Goal: Browse casually

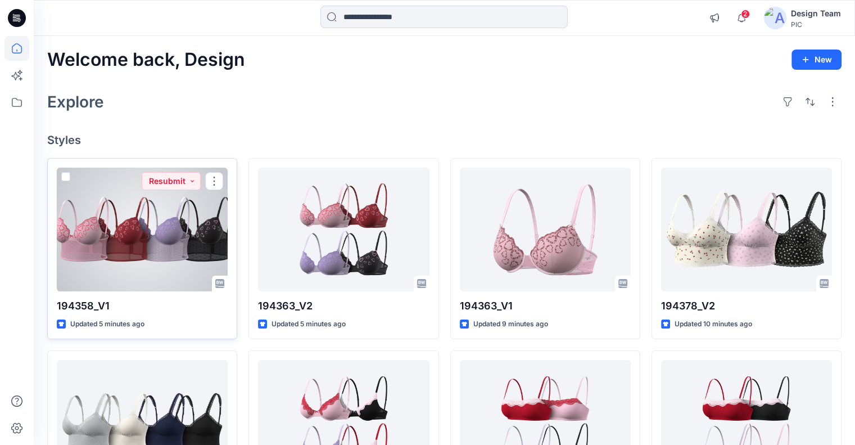
click at [164, 216] on div at bounding box center [142, 230] width 171 height 124
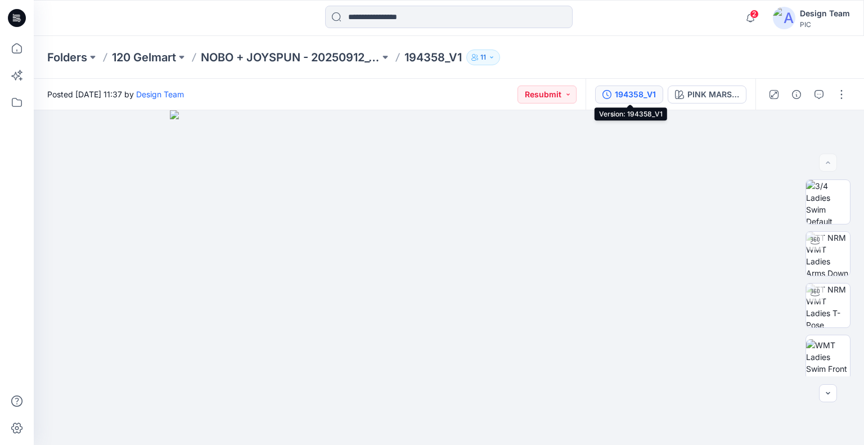
click at [648, 85] on button "194358_V1" at bounding box center [629, 94] width 68 height 18
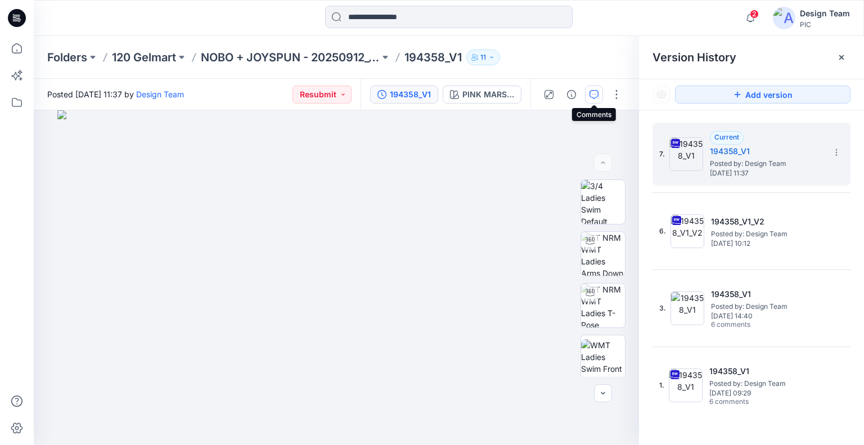
click at [595, 96] on icon "button" at bounding box center [593, 94] width 9 height 9
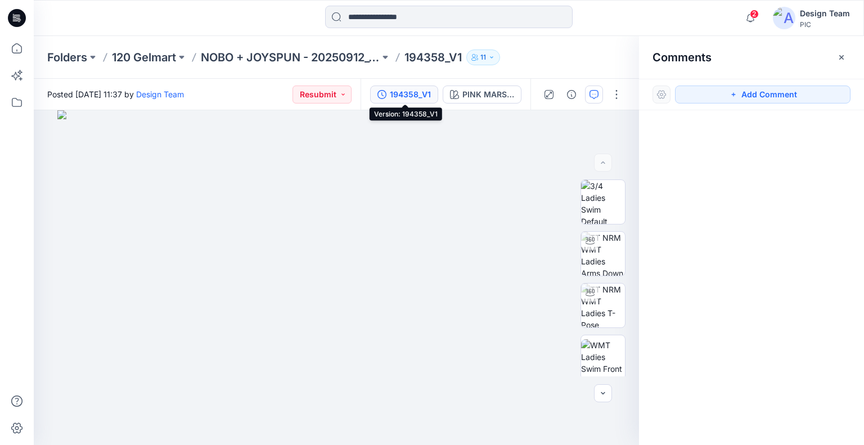
click at [399, 99] on div "194358_V1" at bounding box center [410, 94] width 41 height 12
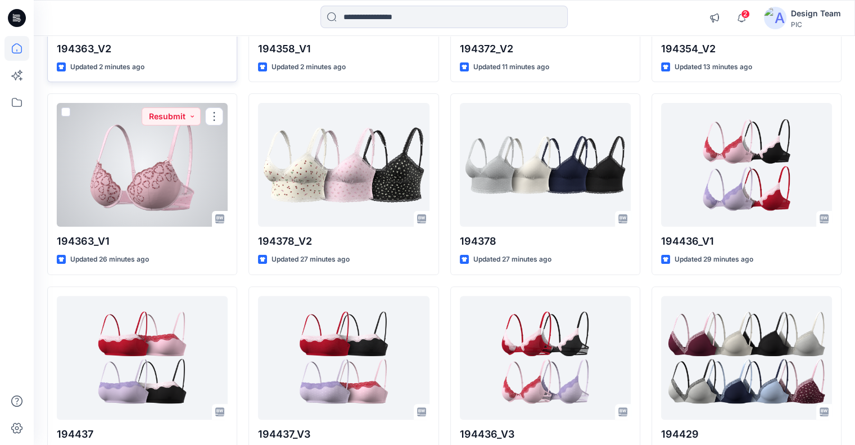
scroll to position [164, 0]
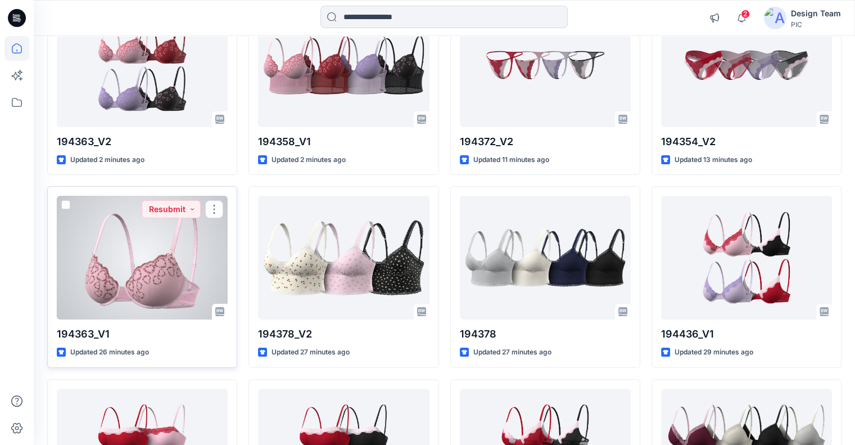
click at [145, 254] on div at bounding box center [142, 258] width 171 height 124
